Goal: Task Accomplishment & Management: Use online tool/utility

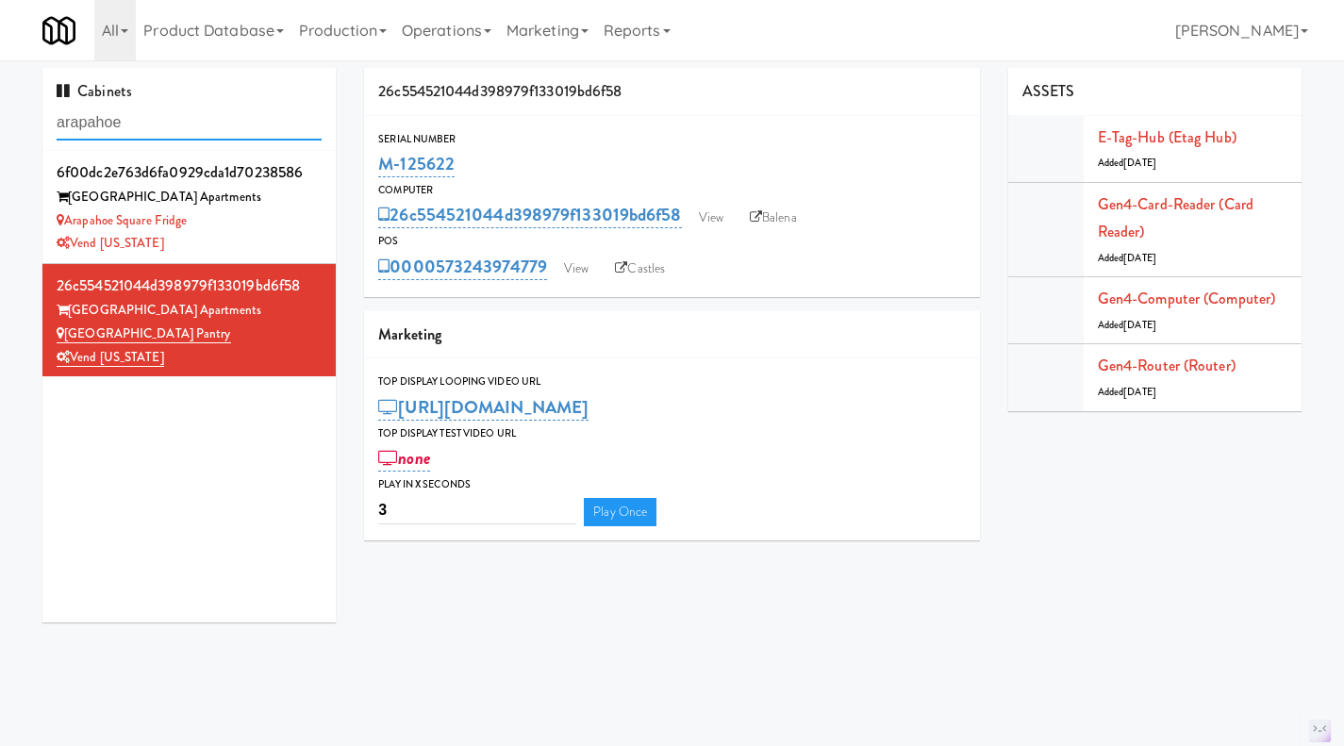
click at [170, 120] on input "arapahoe" at bounding box center [189, 123] width 265 height 35
paste input "M-111001"
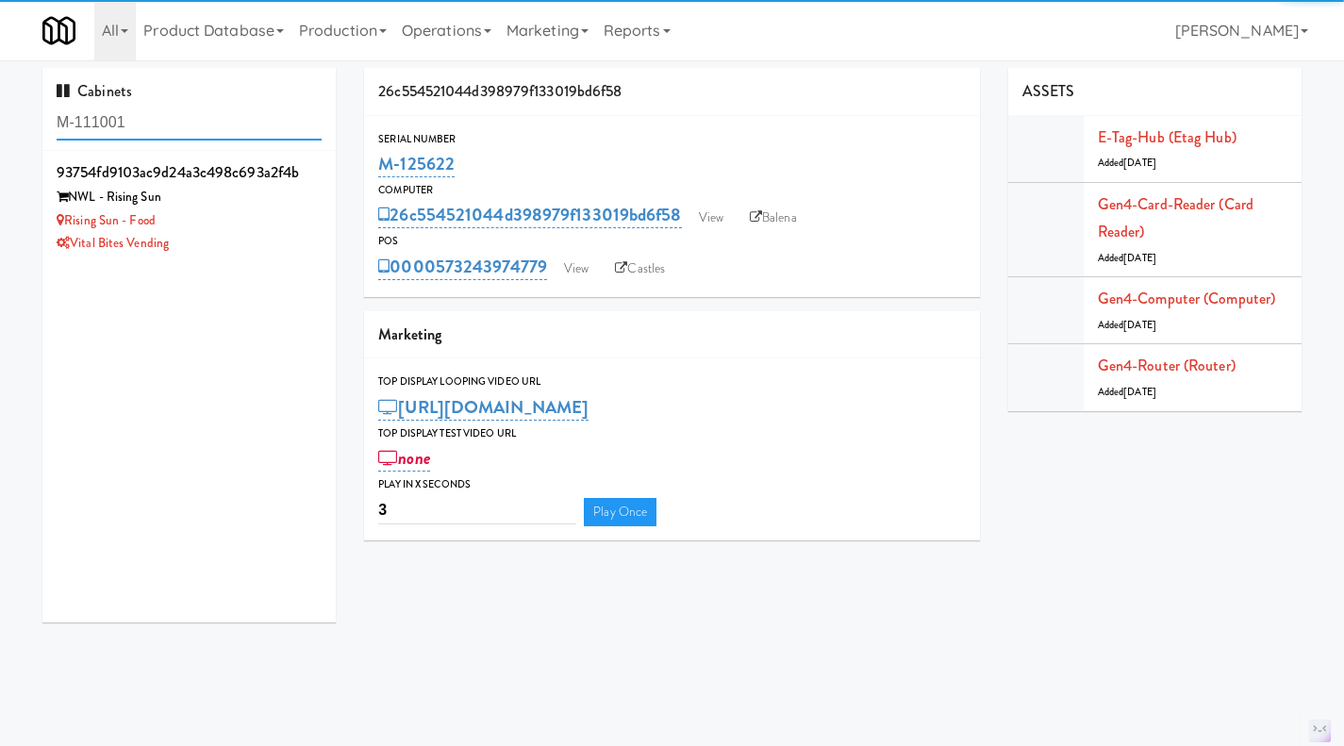
type input "M-111001"
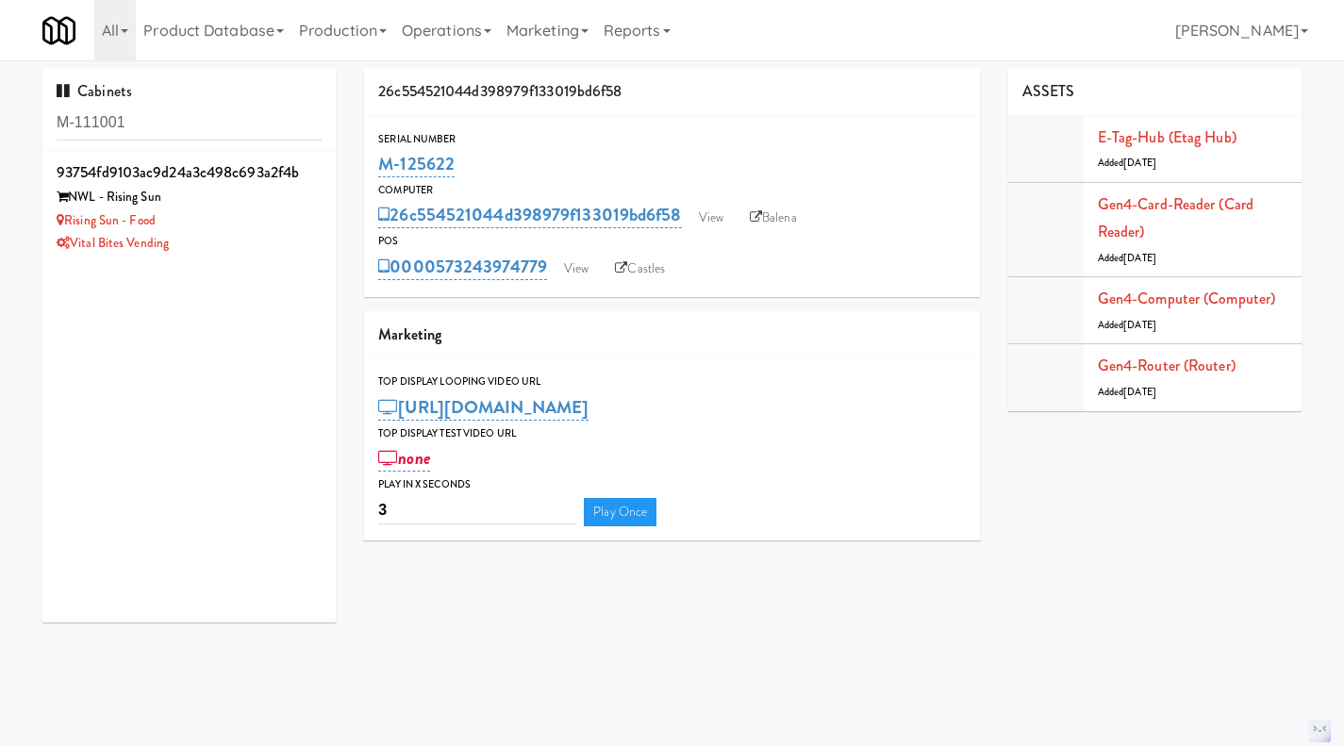
click at [268, 240] on div "Vital Bites Vending" at bounding box center [189, 244] width 265 height 24
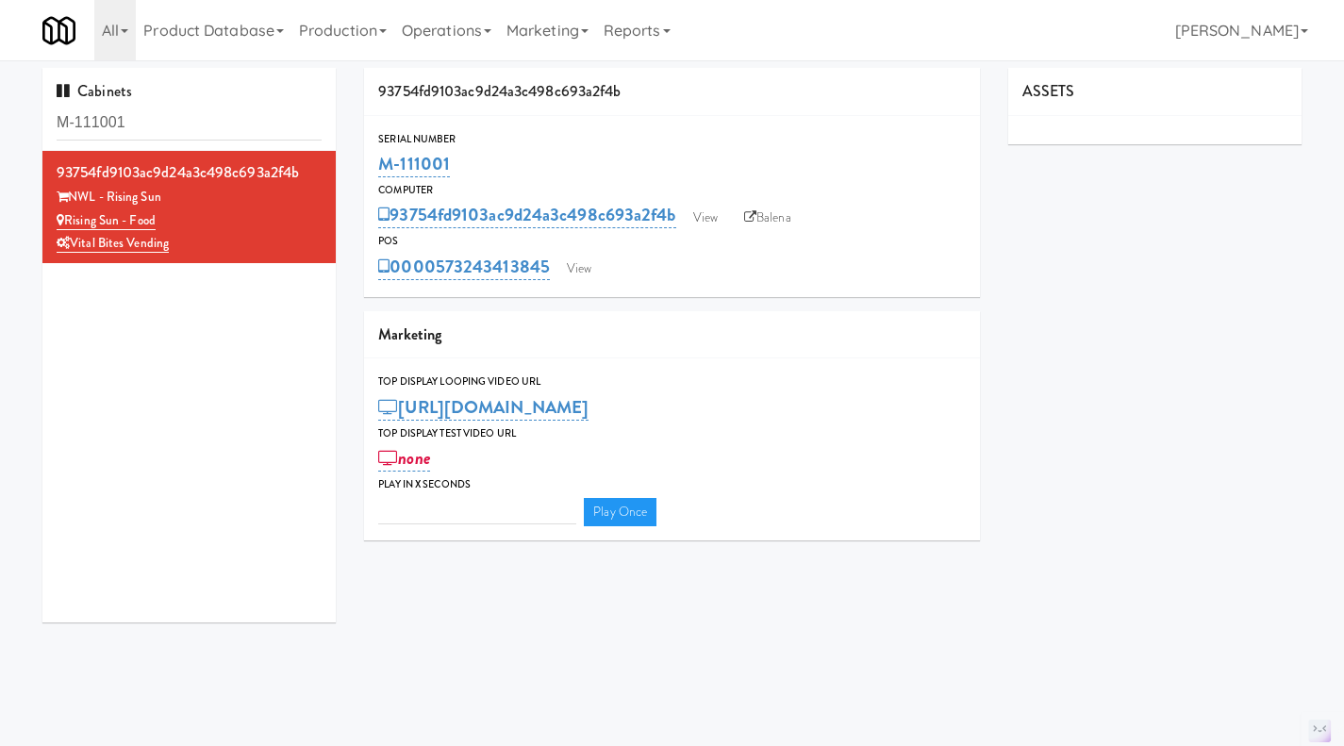
type input "3"
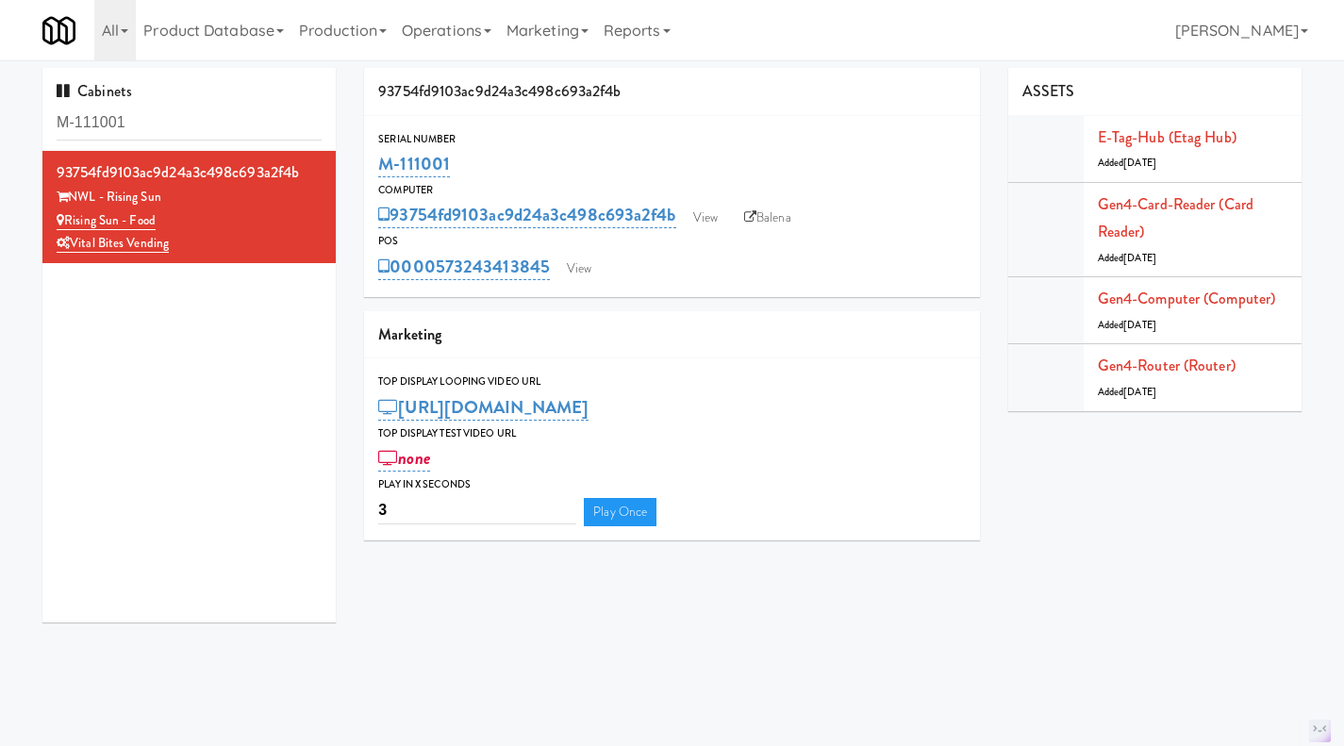
drag, startPoint x: 208, startPoint y: 246, endPoint x: 74, endPoint y: 200, distance: 142.6
click at [74, 200] on div "93754fd9103ac9d24a3c498c693a2f4b NWL - Rising Sun Rising Sun - Food Vital Bites…" at bounding box center [189, 206] width 265 height 97
click at [156, 113] on input "M-111001" at bounding box center [189, 123] width 265 height 35
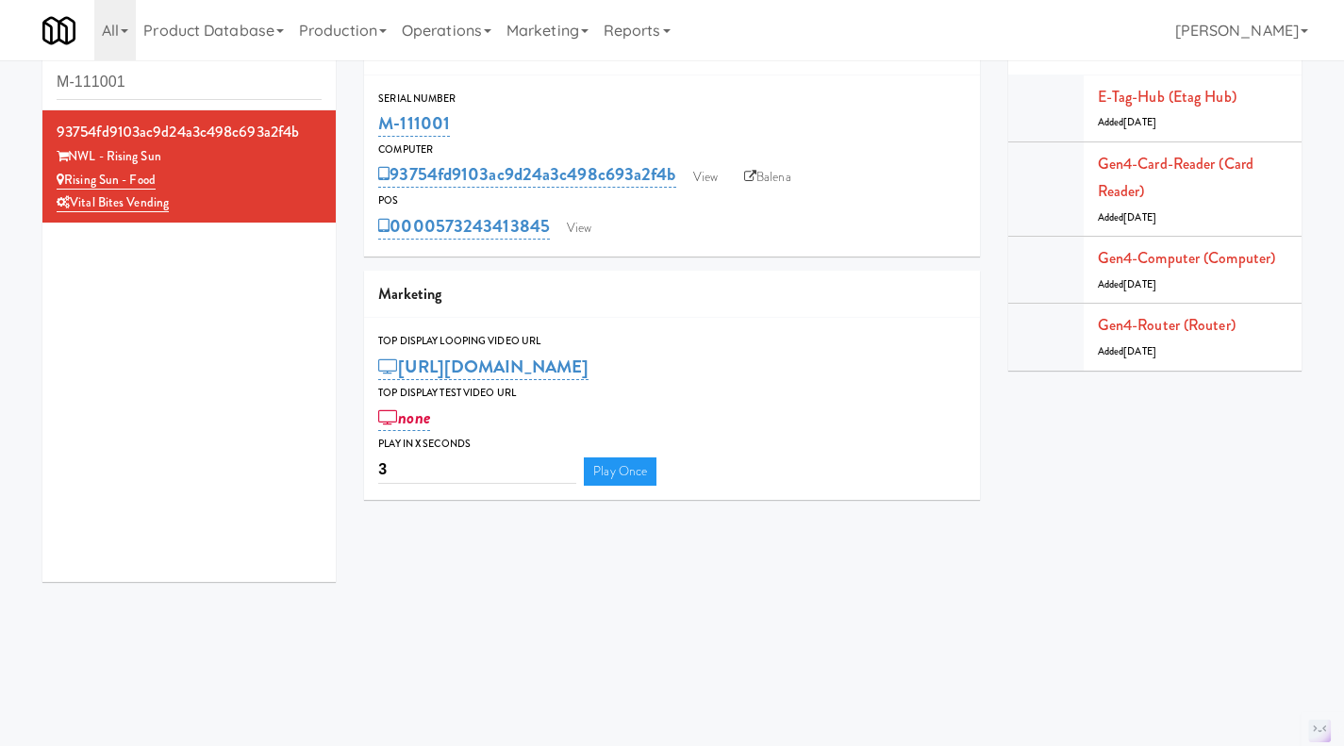
scroll to position [55, 0]
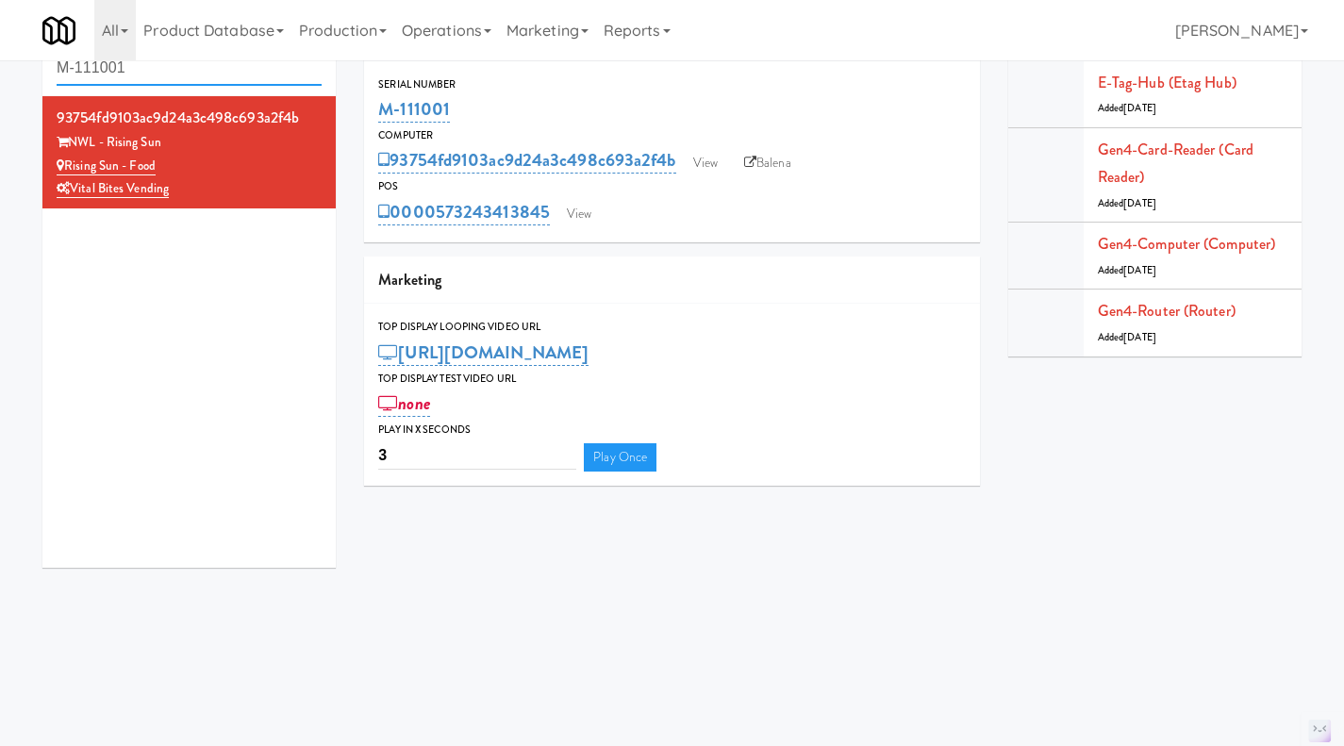
click at [202, 66] on input "M-111001" at bounding box center [189, 68] width 265 height 35
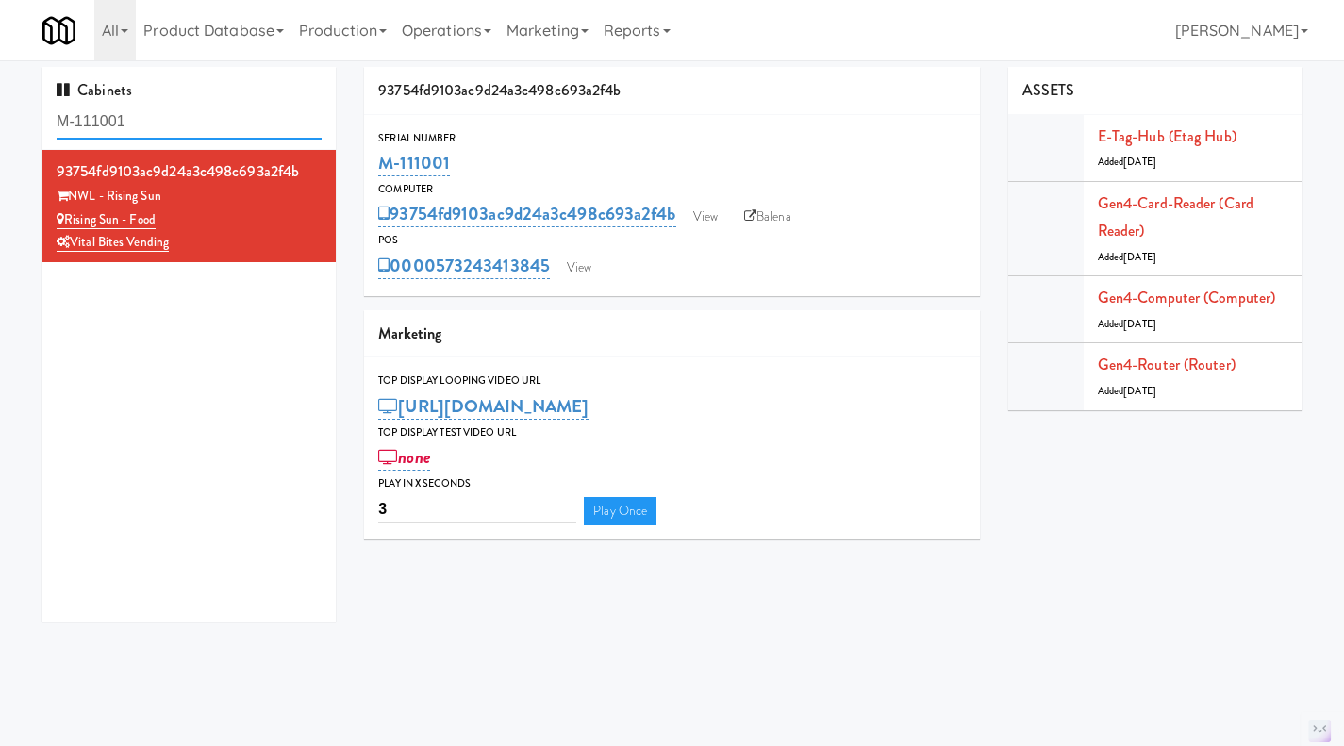
scroll to position [0, 0]
click at [116, 118] on input "M-111001" at bounding box center [189, 123] width 265 height 35
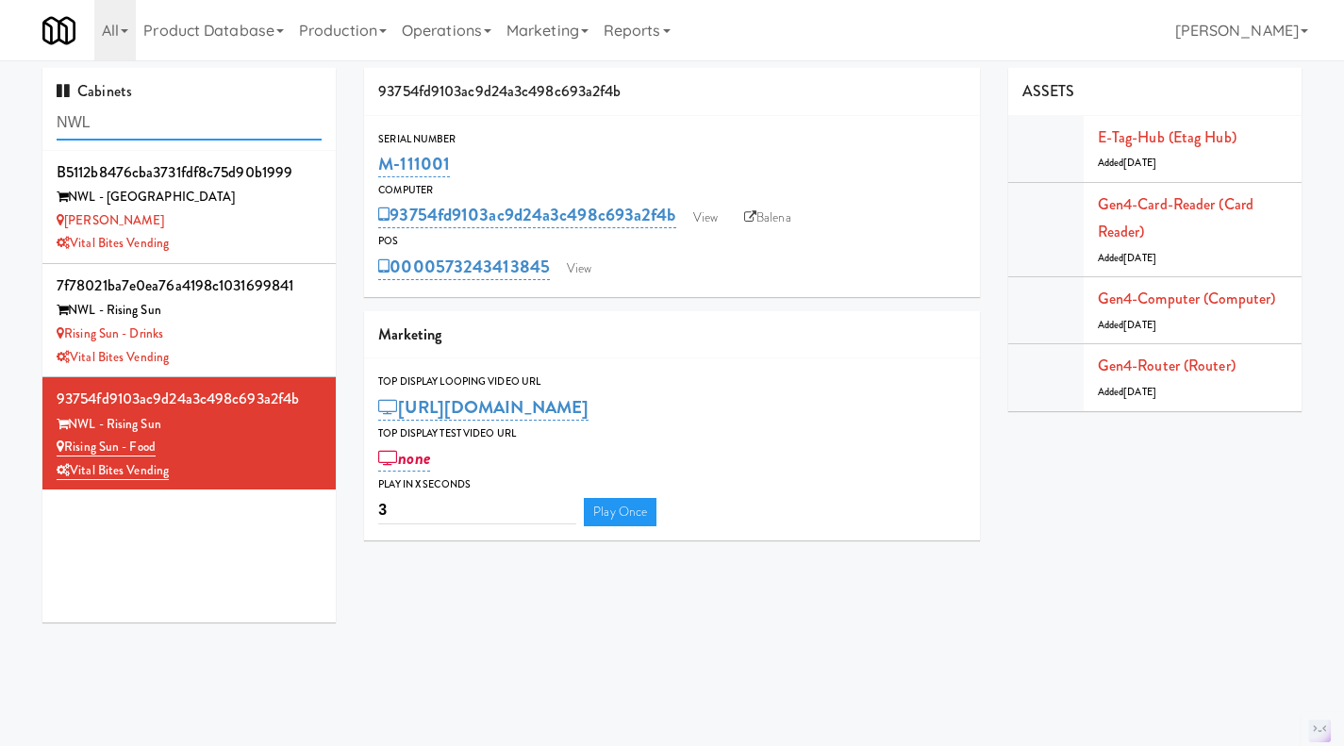
type input "NWL"
click at [257, 331] on div "Rising Sun - Drinks" at bounding box center [189, 335] width 265 height 24
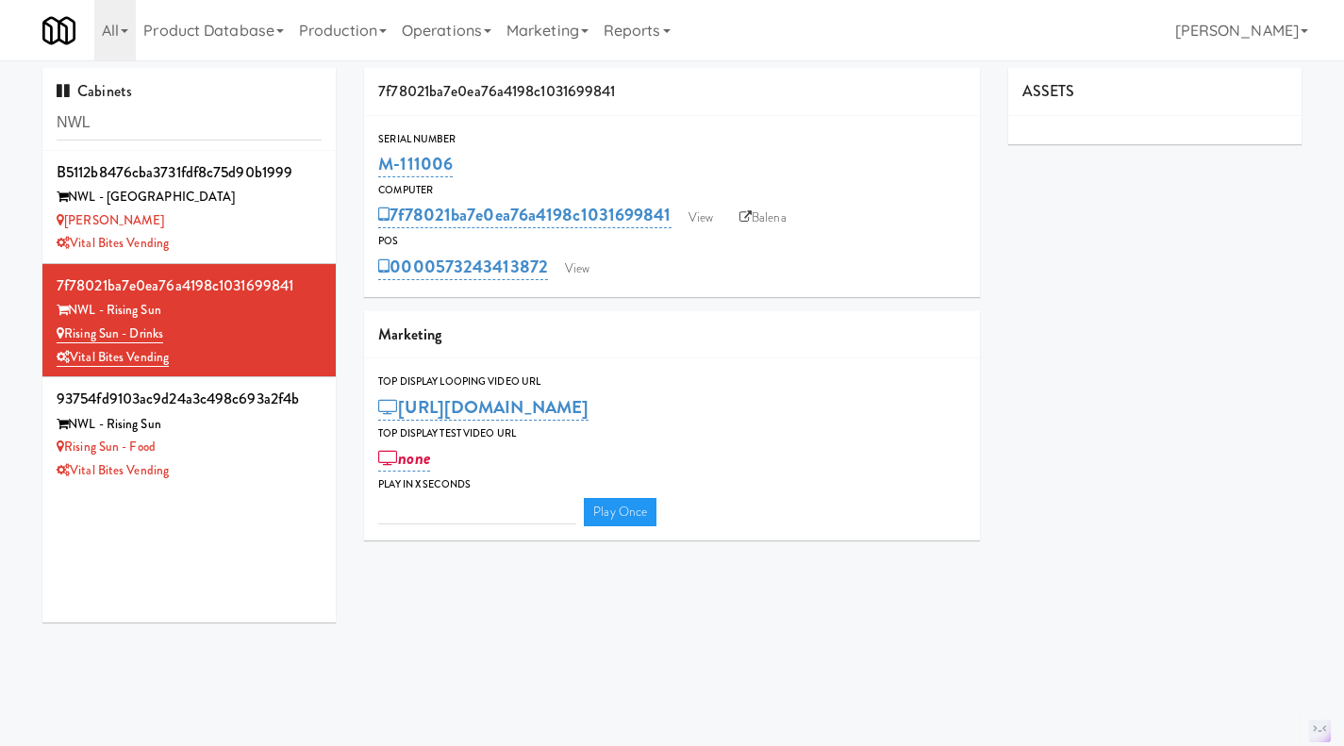
type input "3"
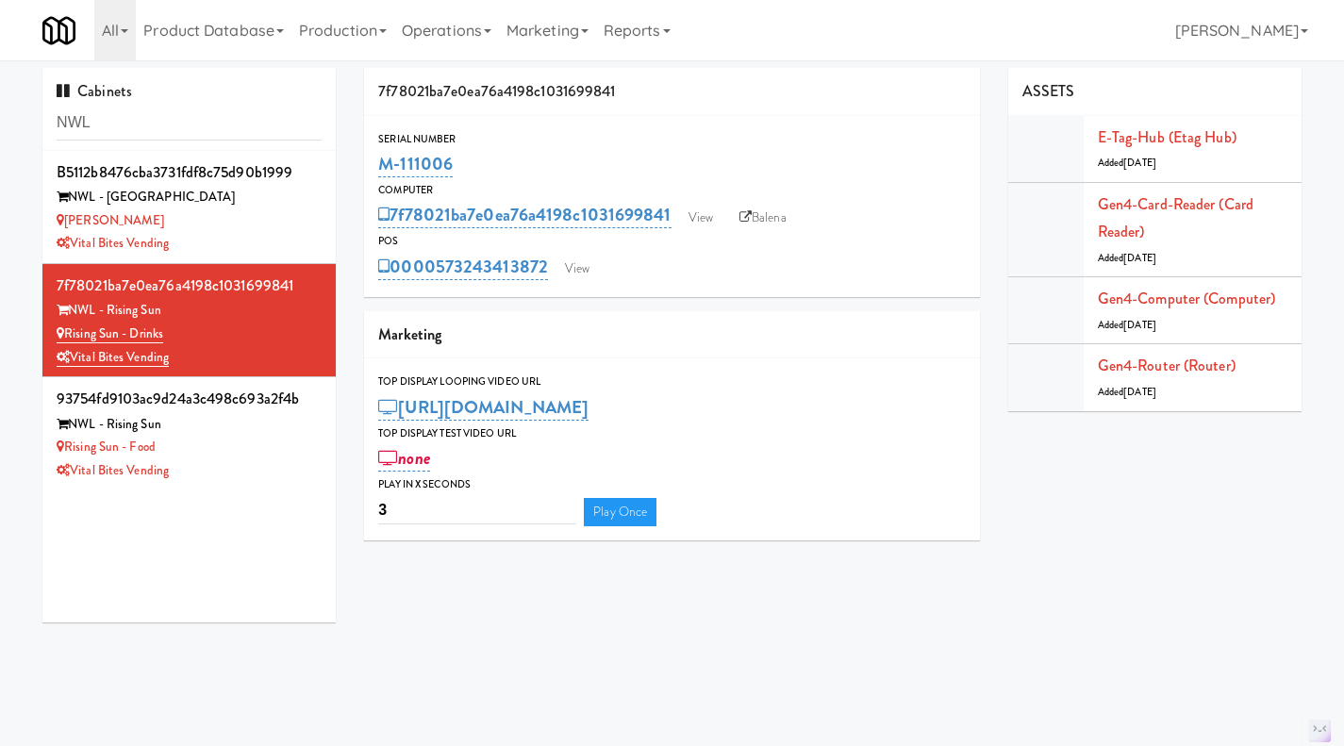
drag, startPoint x: 455, startPoint y: 156, endPoint x: 383, endPoint y: 163, distance: 72.1
click at [383, 163] on div "M-111006" at bounding box center [672, 164] width 588 height 32
copy link "M-111006"
click at [154, 119] on input "NWL" at bounding box center [189, 123] width 265 height 35
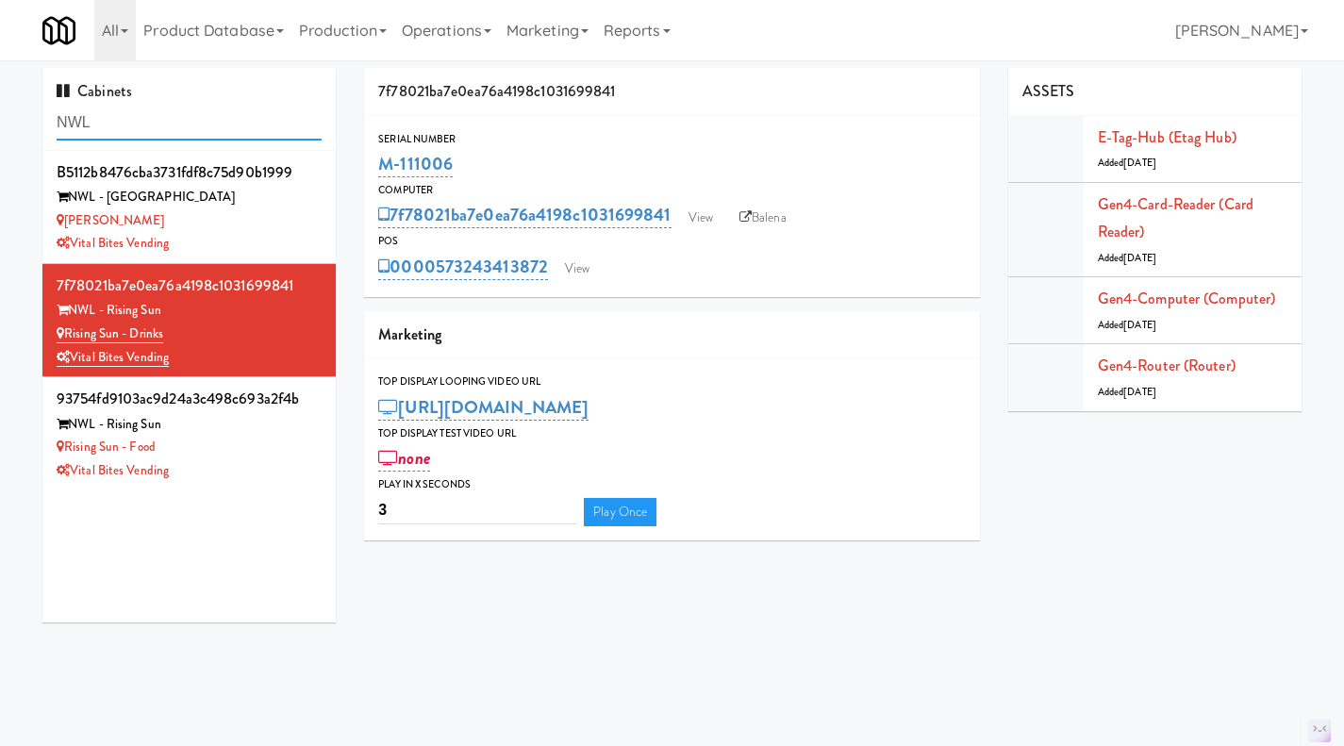
click at [154, 119] on input "NWL" at bounding box center [189, 123] width 265 height 35
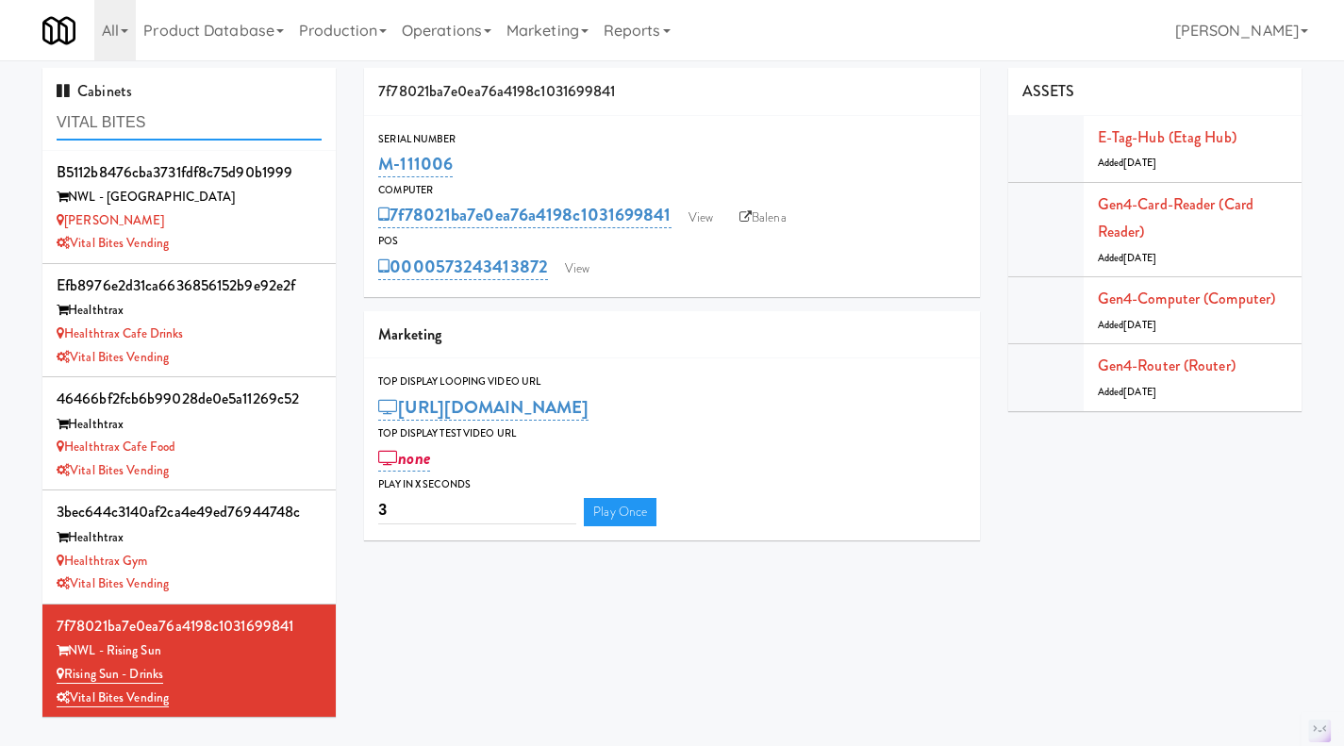
type input "VITAL BITES"
click at [271, 224] on div "[PERSON_NAME]" at bounding box center [189, 221] width 265 height 24
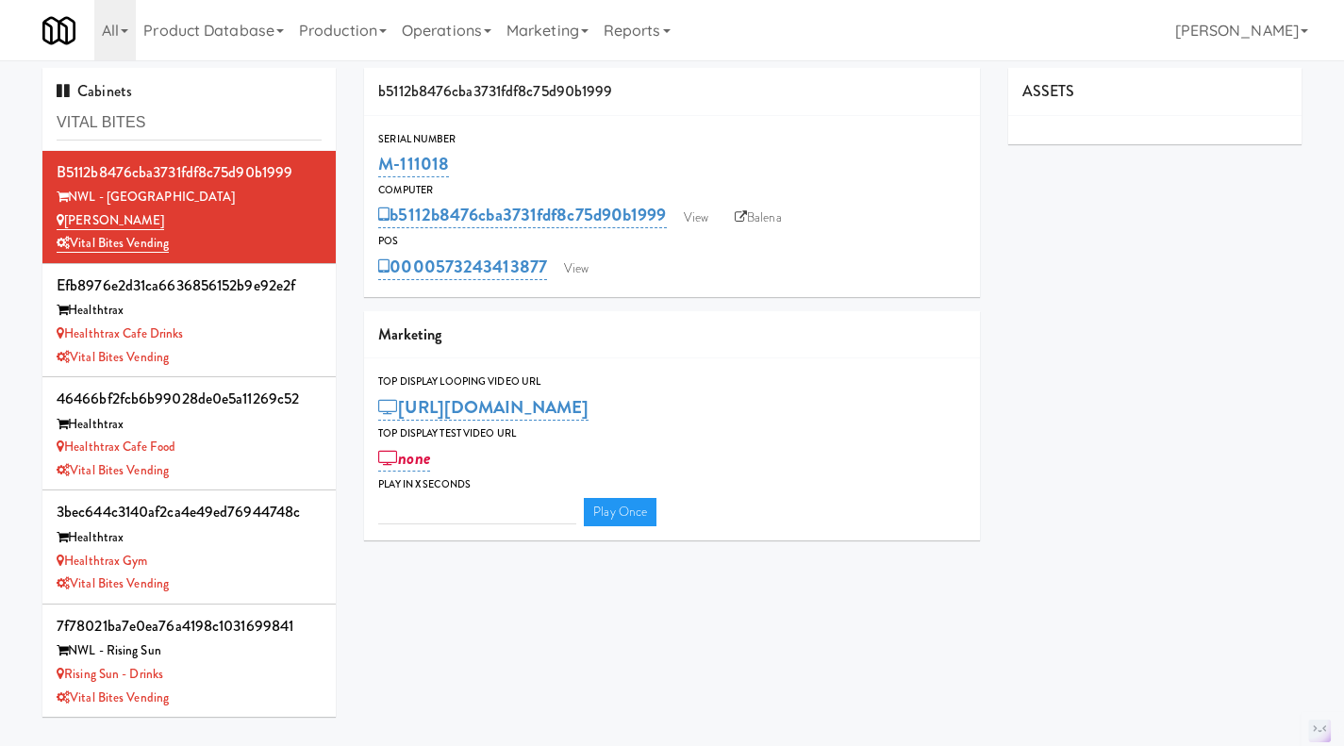
type input "3"
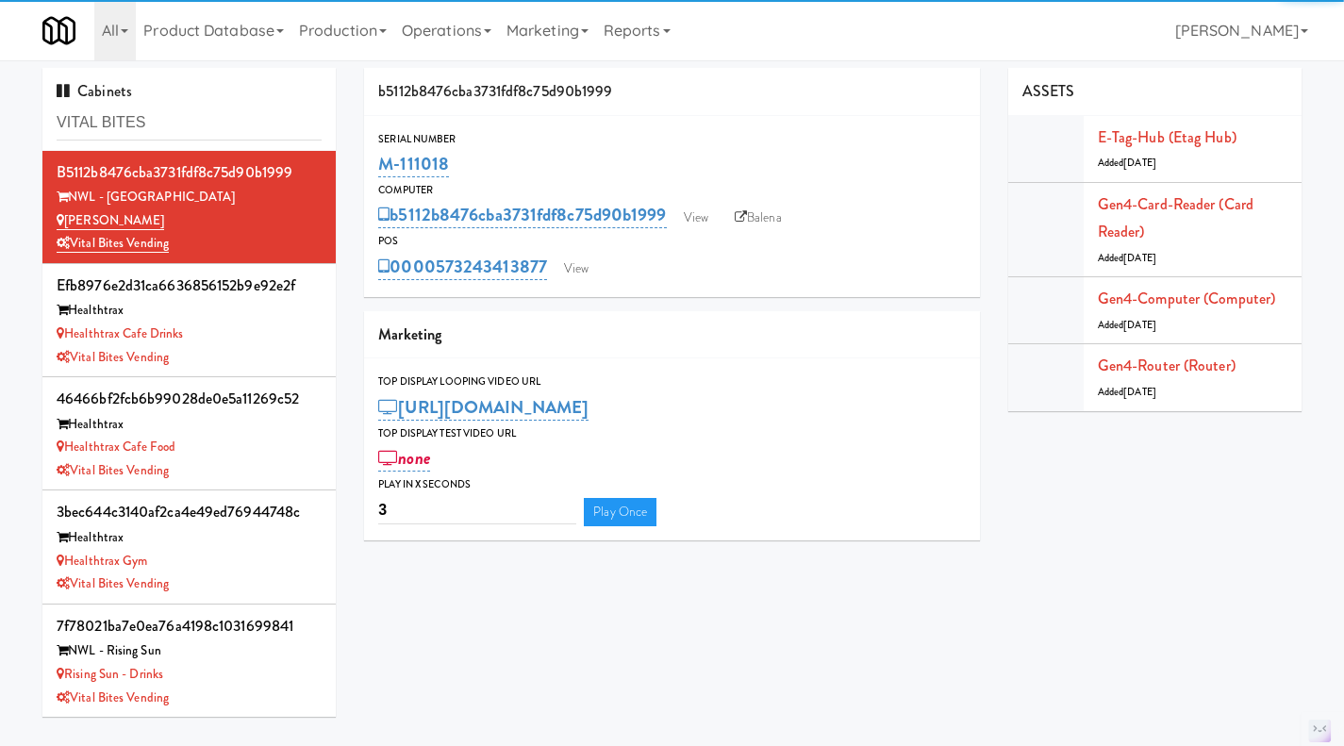
click at [262, 315] on div "Healthtrax" at bounding box center [189, 311] width 265 height 24
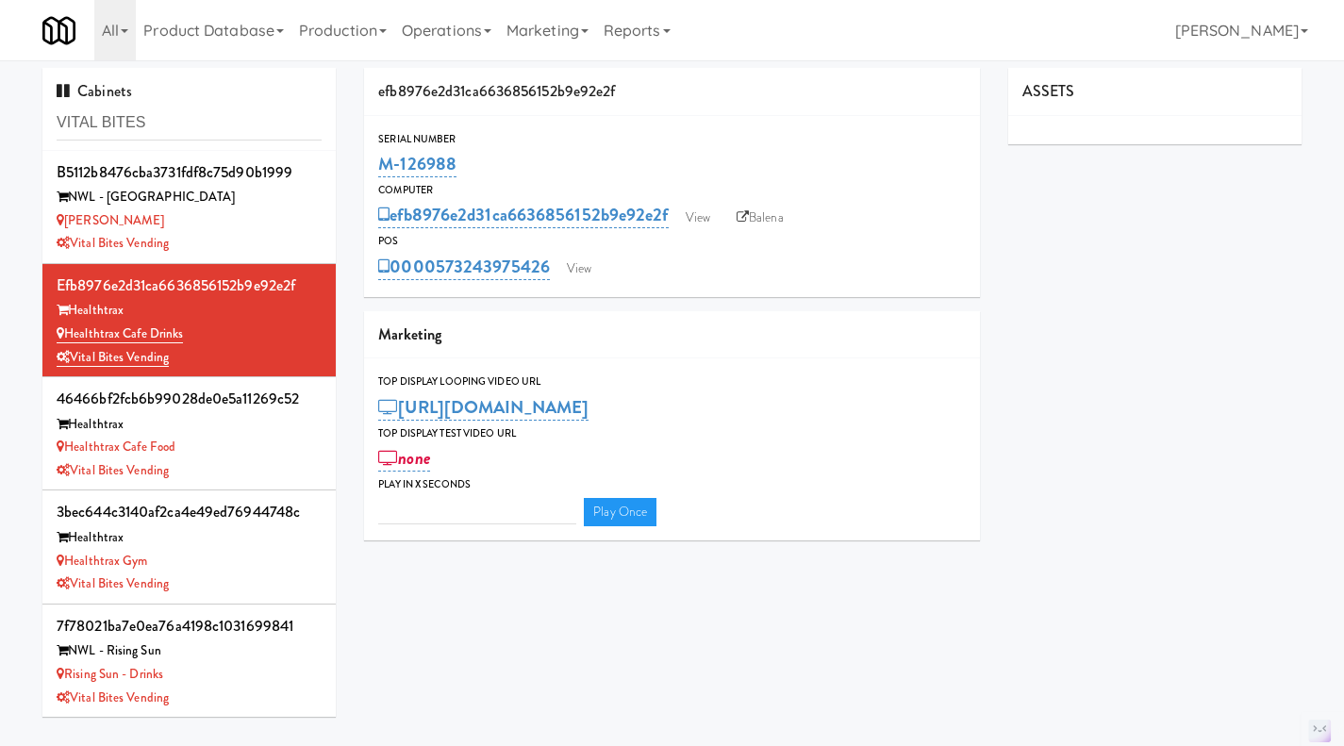
type input "3"
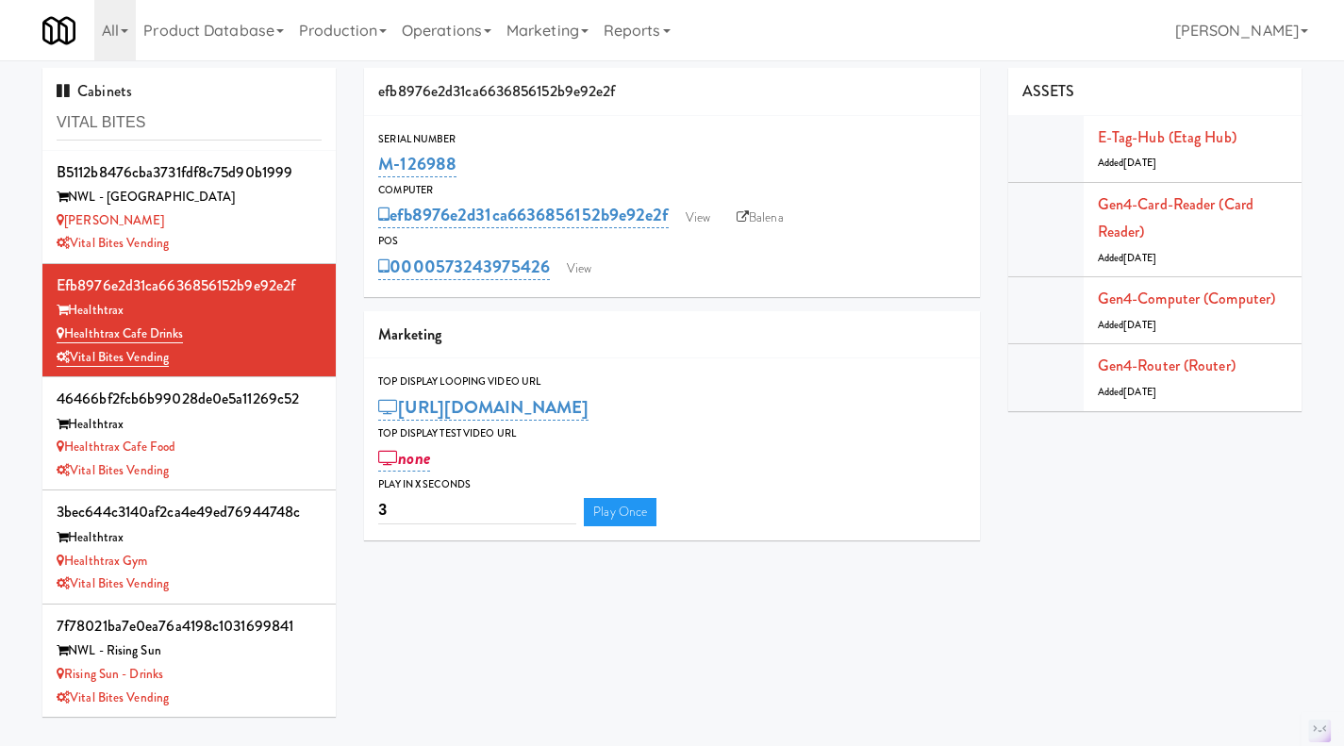
click at [273, 447] on div "Healthtrax Cafe Food" at bounding box center [189, 448] width 265 height 24
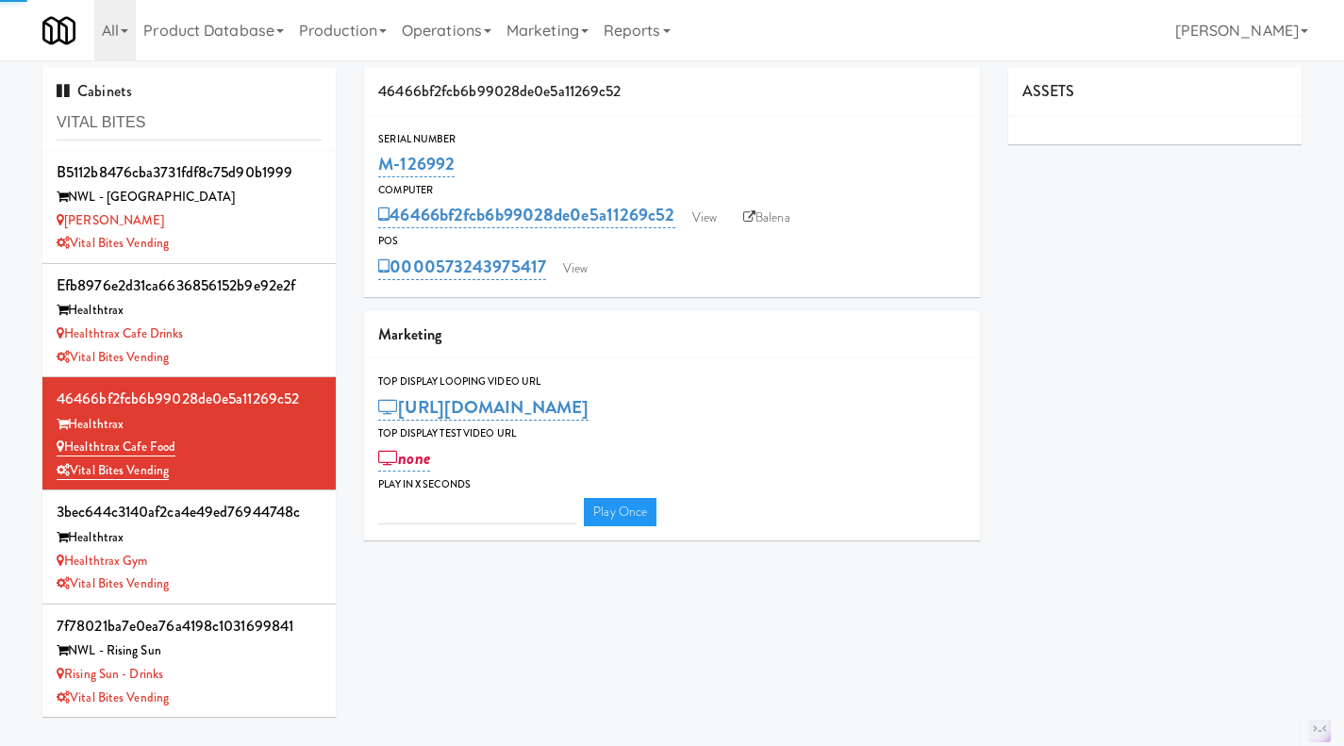
type input "3"
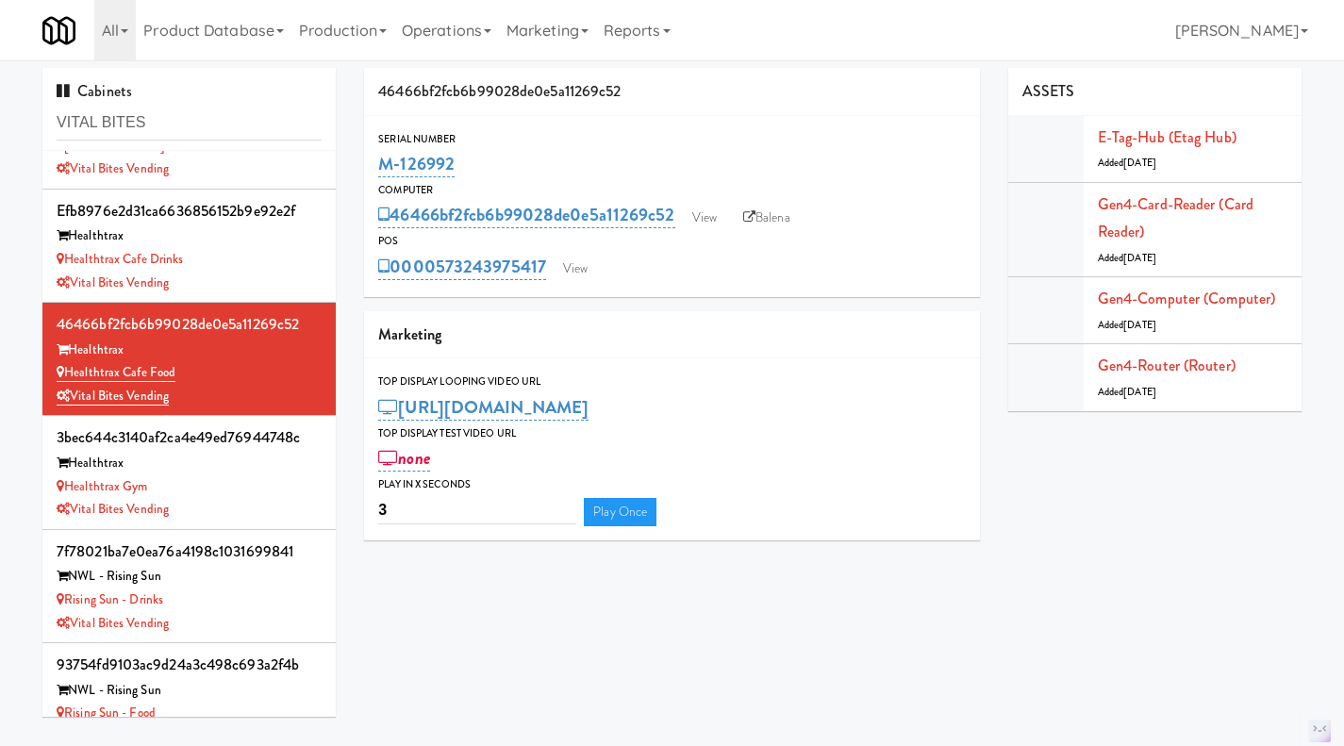
scroll to position [114, 0]
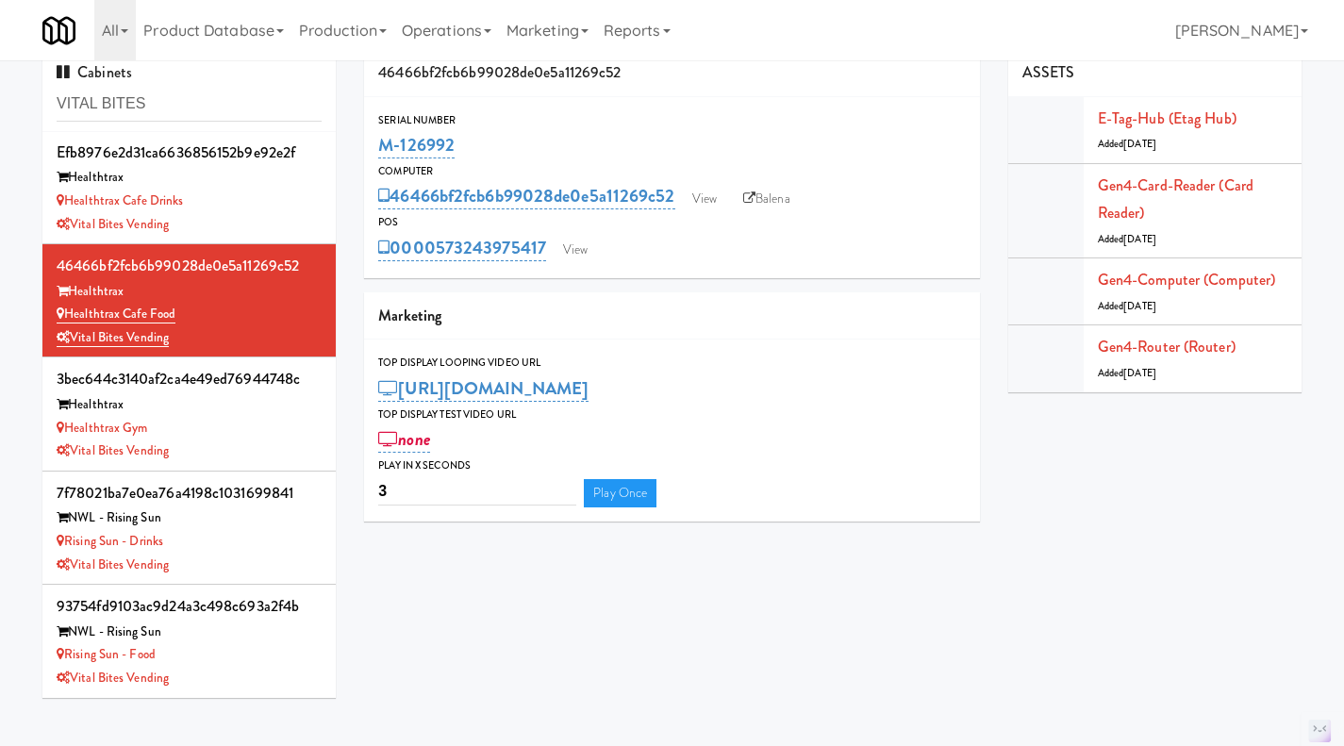
click at [255, 440] on div "3bec644c3140af2ca4e49ed76944748c Healthtrax Healthtrax Gym Vital Bites Vending" at bounding box center [189, 413] width 265 height 97
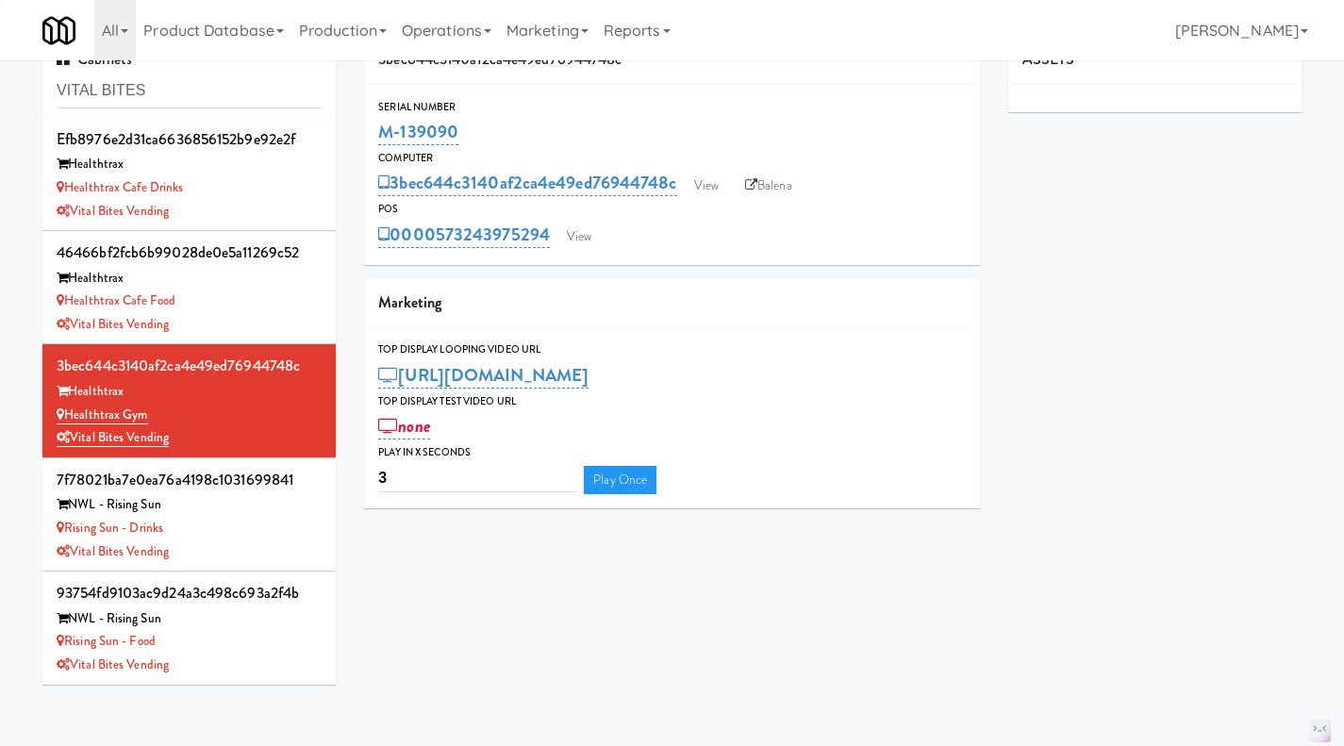
scroll to position [33, 0]
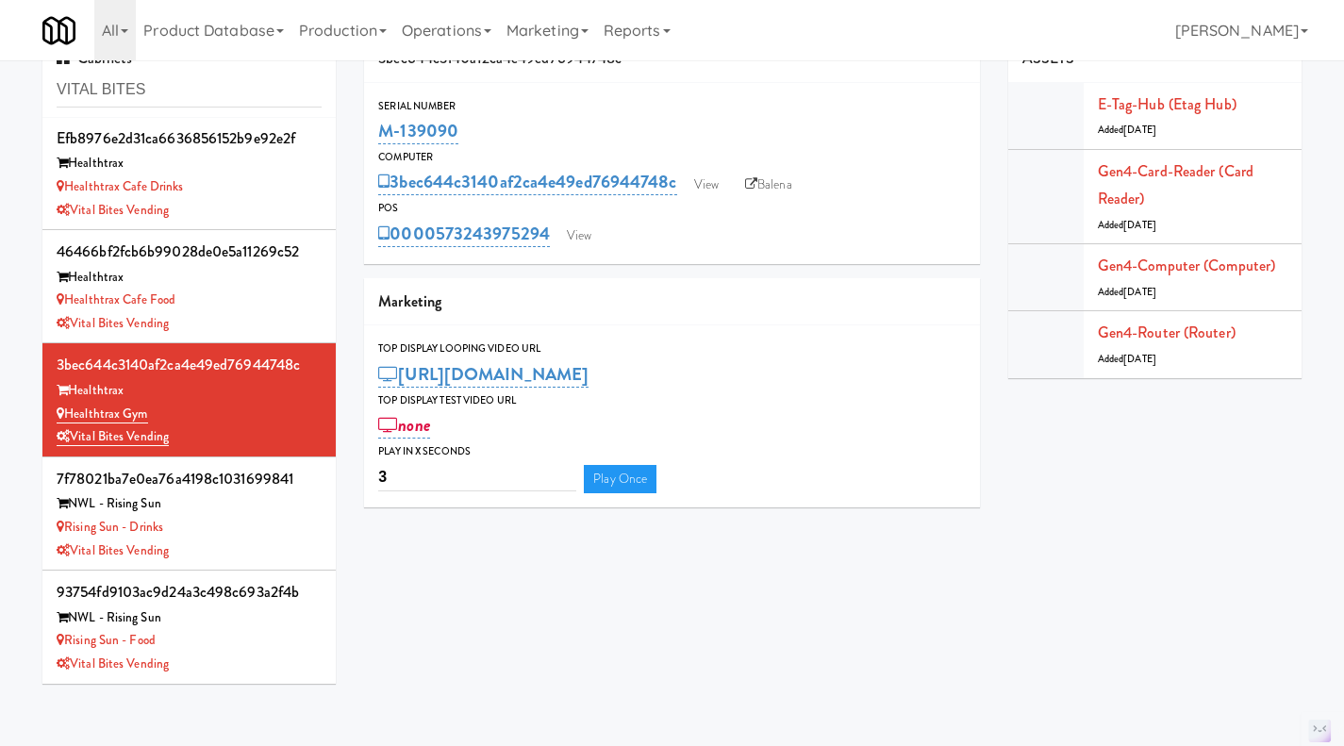
click at [252, 512] on div "NWL - Rising Sun" at bounding box center [189, 504] width 265 height 24
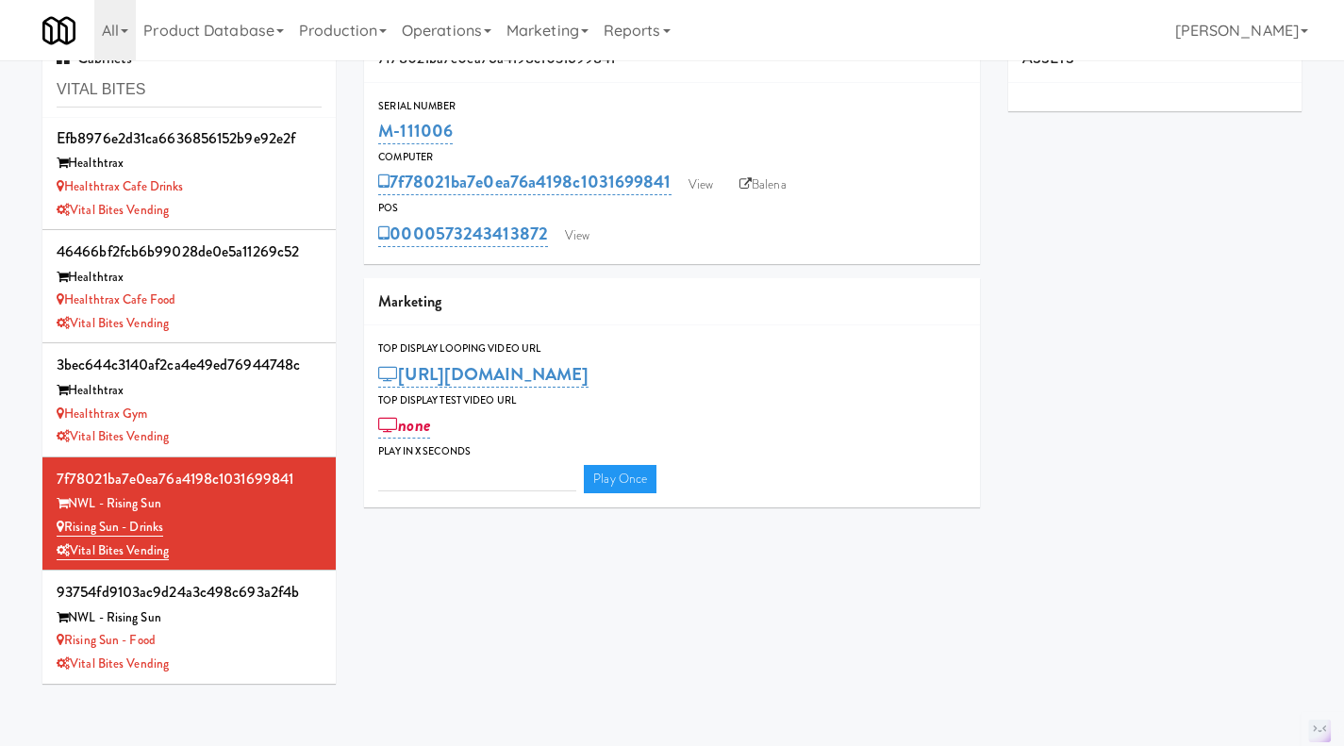
type input "3"
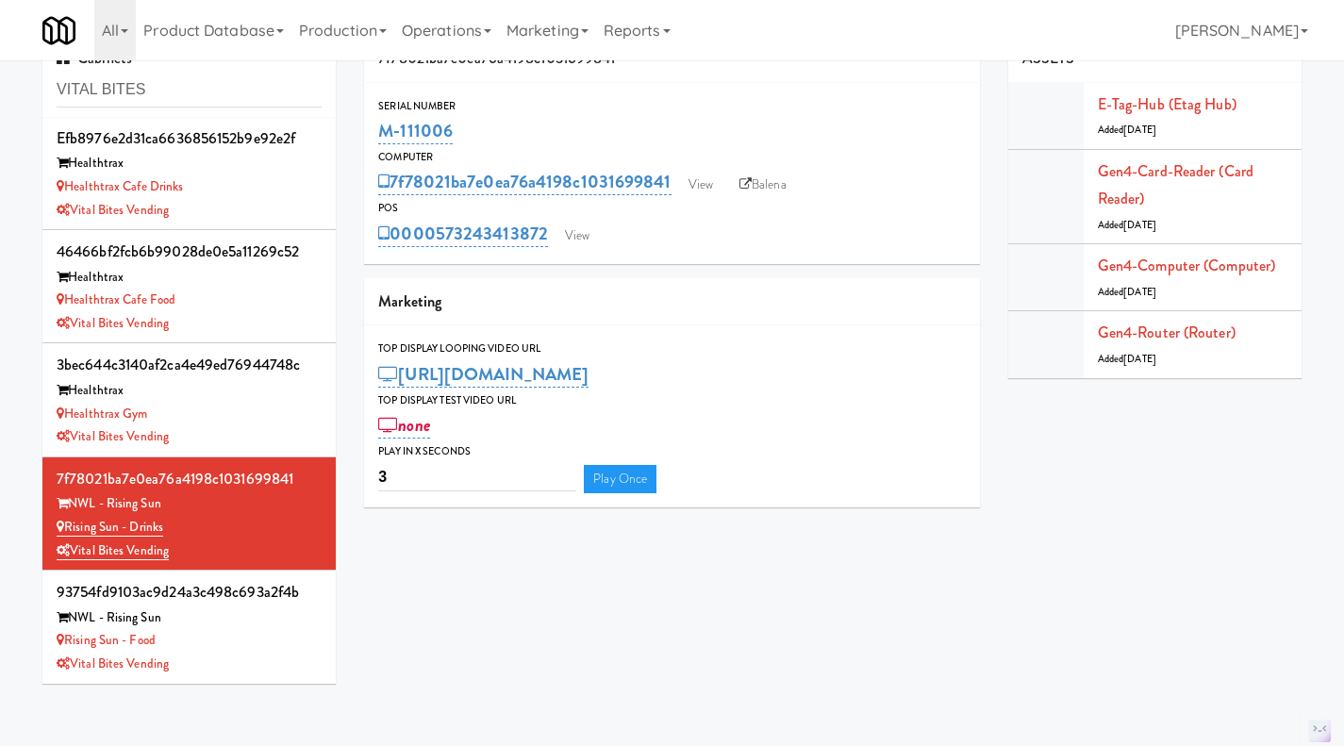
click at [263, 668] on div "Vital Bites Vending" at bounding box center [189, 665] width 265 height 24
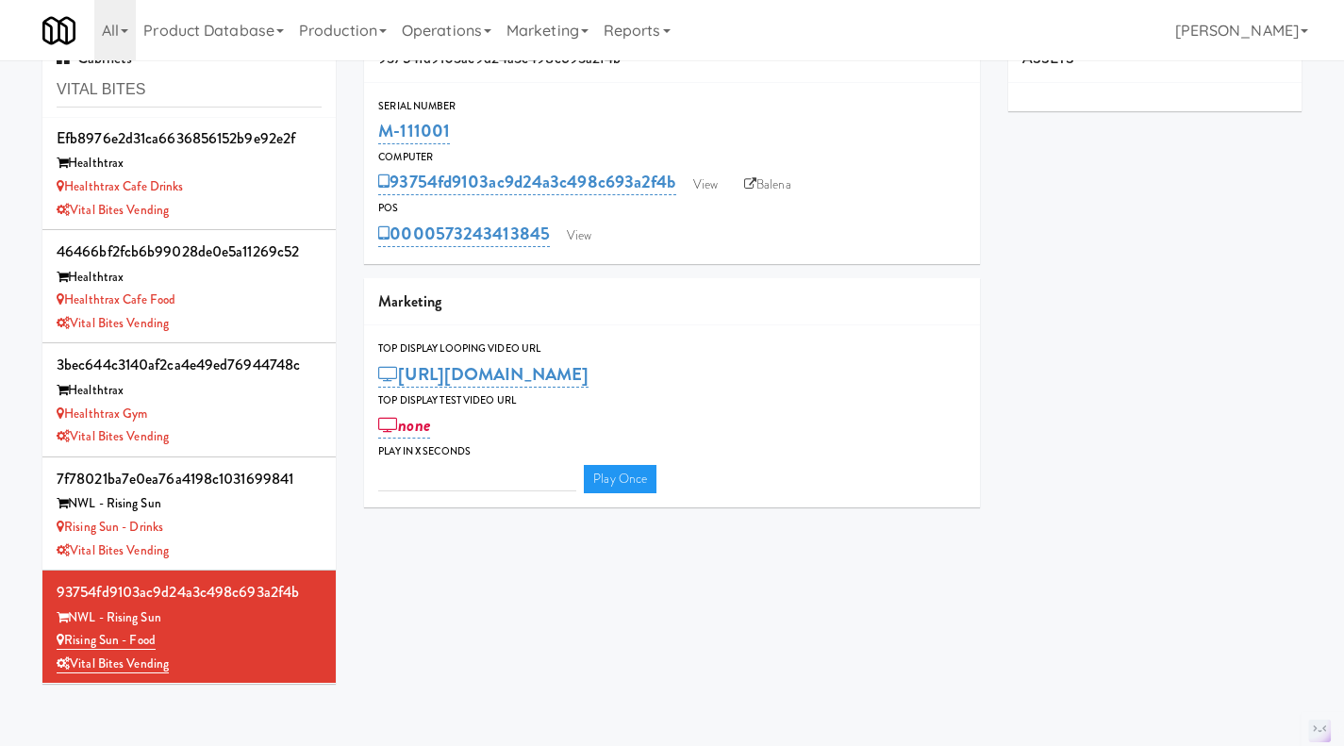
type input "3"
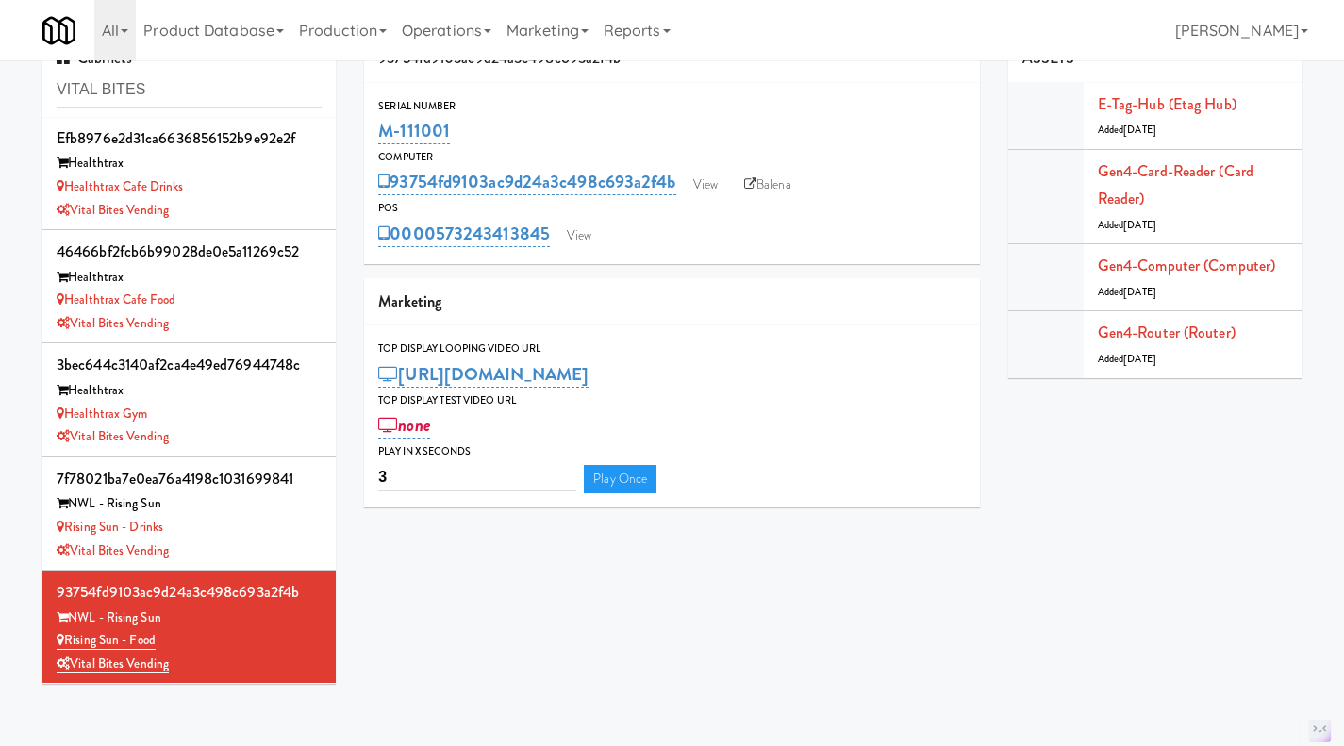
click at [265, 533] on div "Rising Sun - Drinks" at bounding box center [189, 528] width 265 height 24
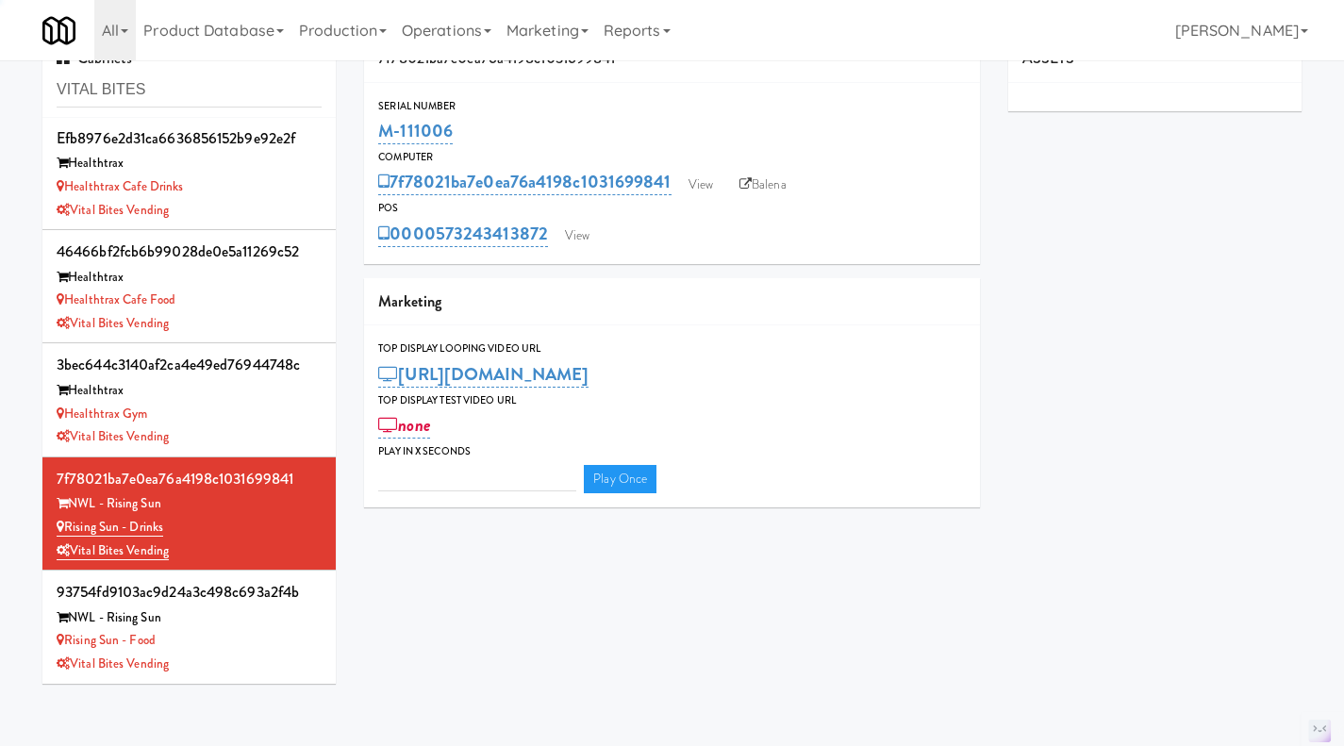
type input "3"
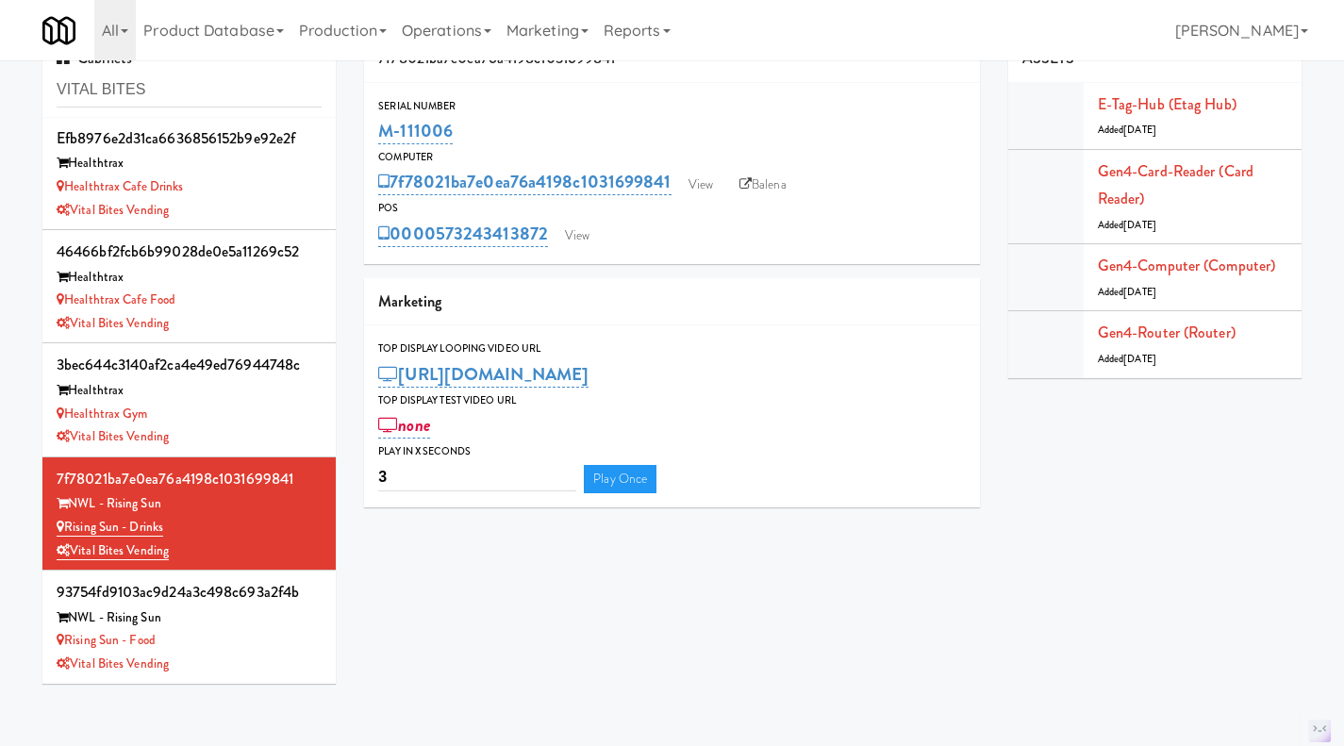
drag, startPoint x: 422, startPoint y: 133, endPoint x: 378, endPoint y: 135, distance: 43.4
click at [378, 135] on div "M-111006" at bounding box center [672, 131] width 588 height 32
copy link "M-111006"
click at [165, 88] on input "VITAL BITES" at bounding box center [189, 90] width 265 height 35
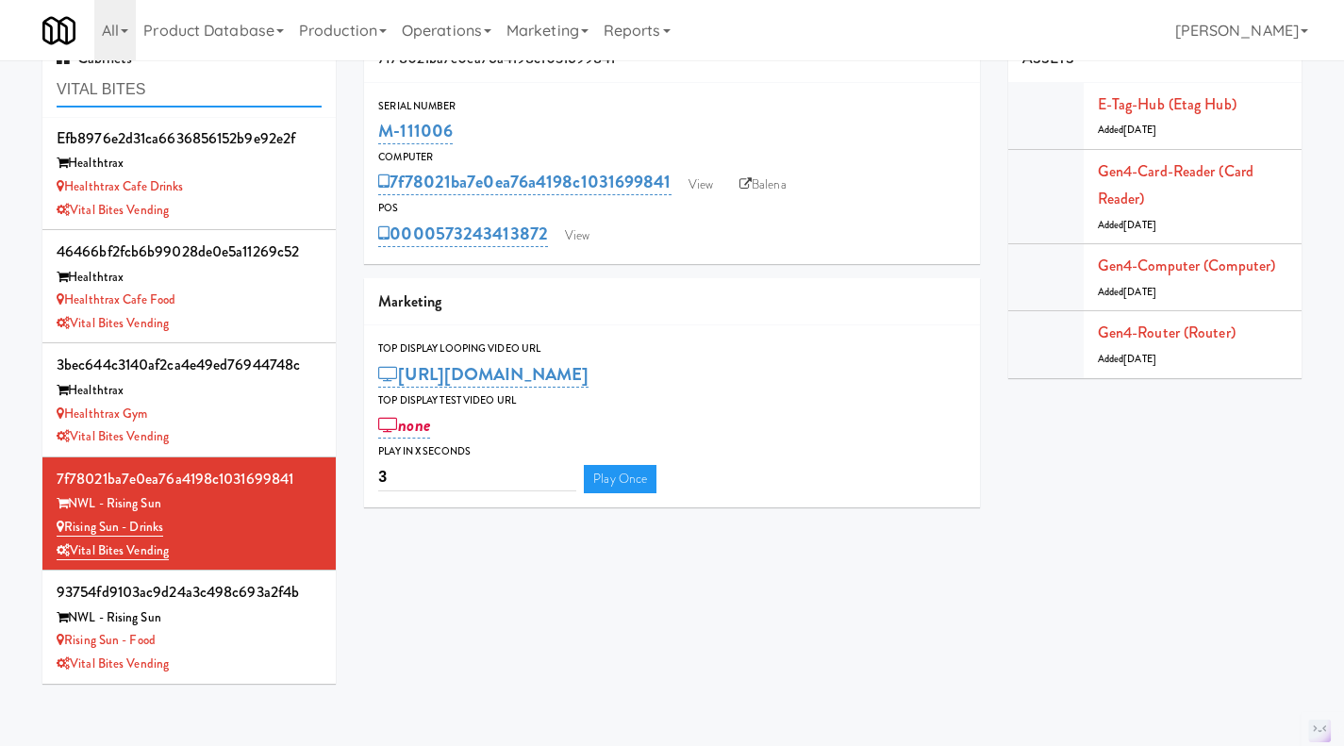
click at [165, 88] on input "VITAL BITES" at bounding box center [189, 90] width 265 height 35
paste input "M-126971"
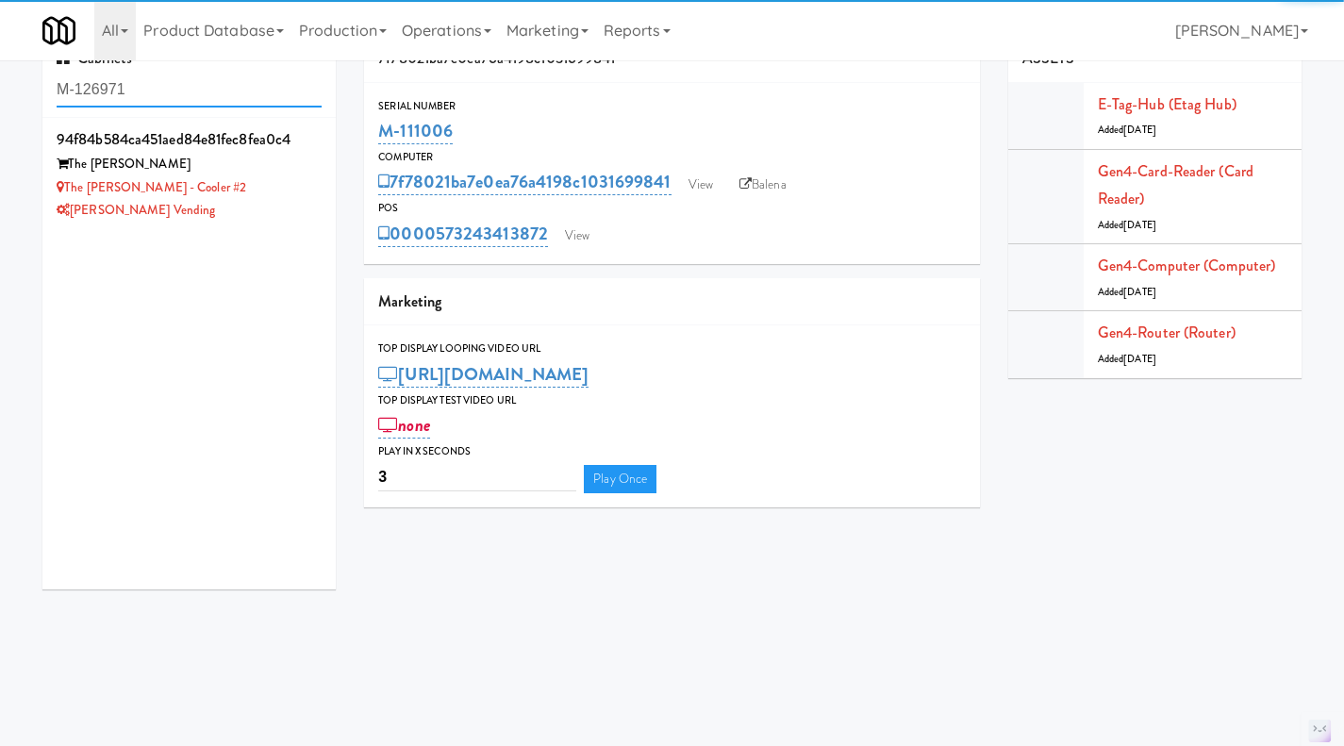
type input "M-126971"
click at [266, 197] on div "The [PERSON_NAME] - Cooler #2" at bounding box center [189, 188] width 265 height 24
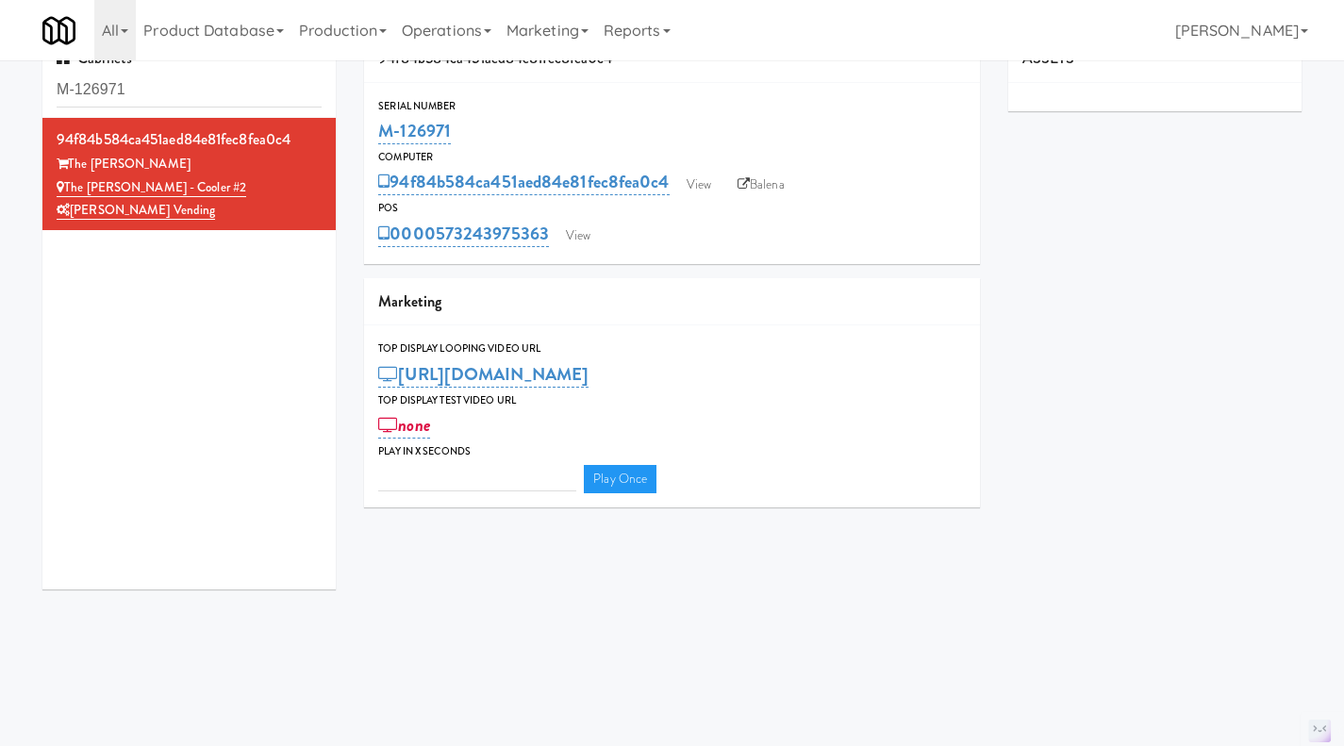
type input "3"
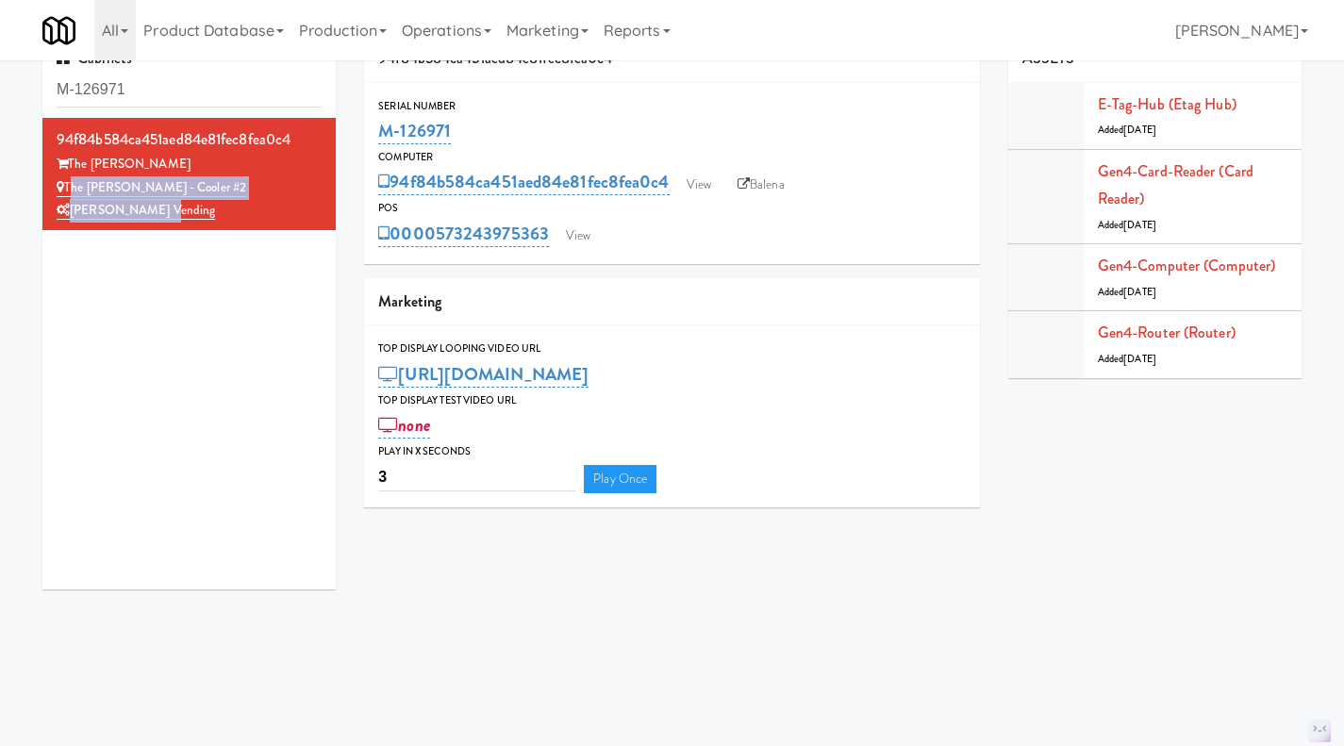
drag, startPoint x: 187, startPoint y: 209, endPoint x: 65, endPoint y: 189, distance: 123.4
click at [65, 189] on div "94f84b584ca451aed84e81fec8fea0c4 The [PERSON_NAME] The [PERSON_NAME] - Cooler #…" at bounding box center [189, 173] width 265 height 97
copy div "The [PERSON_NAME] - Cooler #2 [PERSON_NAME]"
